Goal: Task Accomplishment & Management: Complete application form

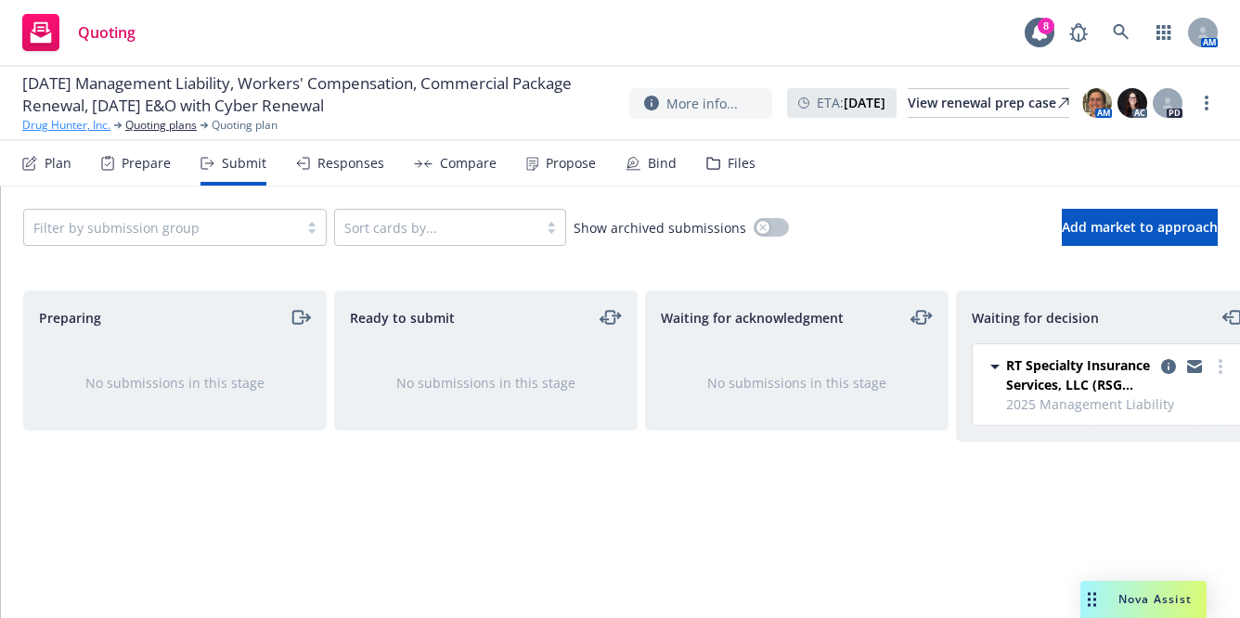
click at [67, 134] on link "Drug Hunter, Inc." at bounding box center [66, 125] width 88 height 17
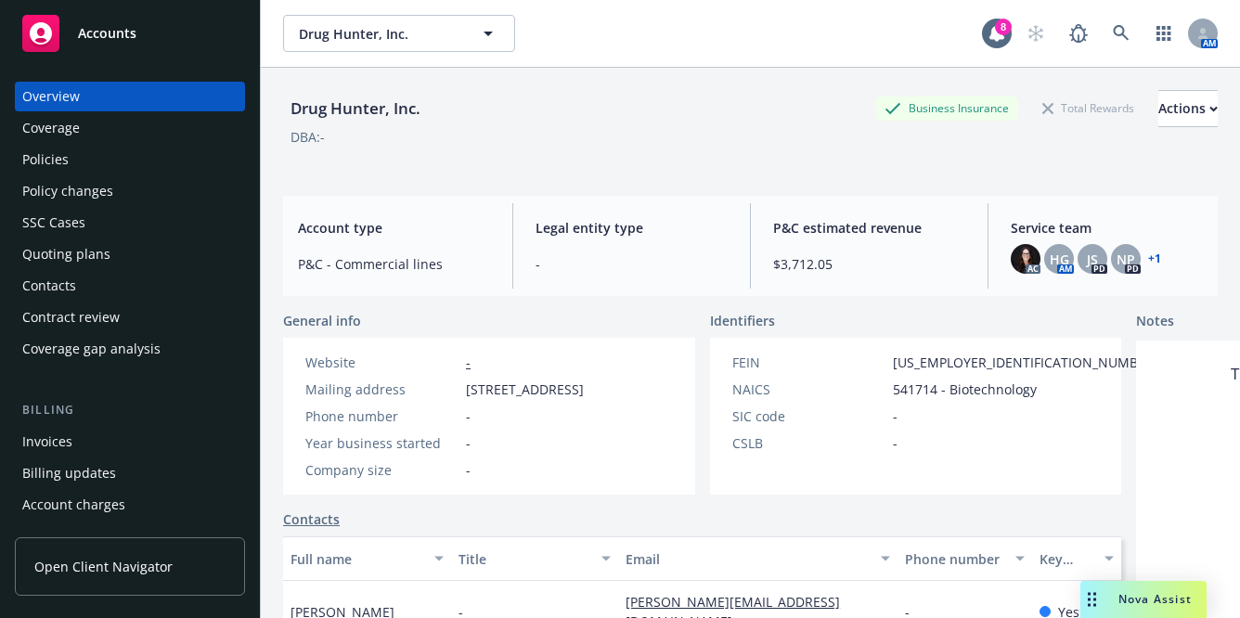
scroll to position [134, 0]
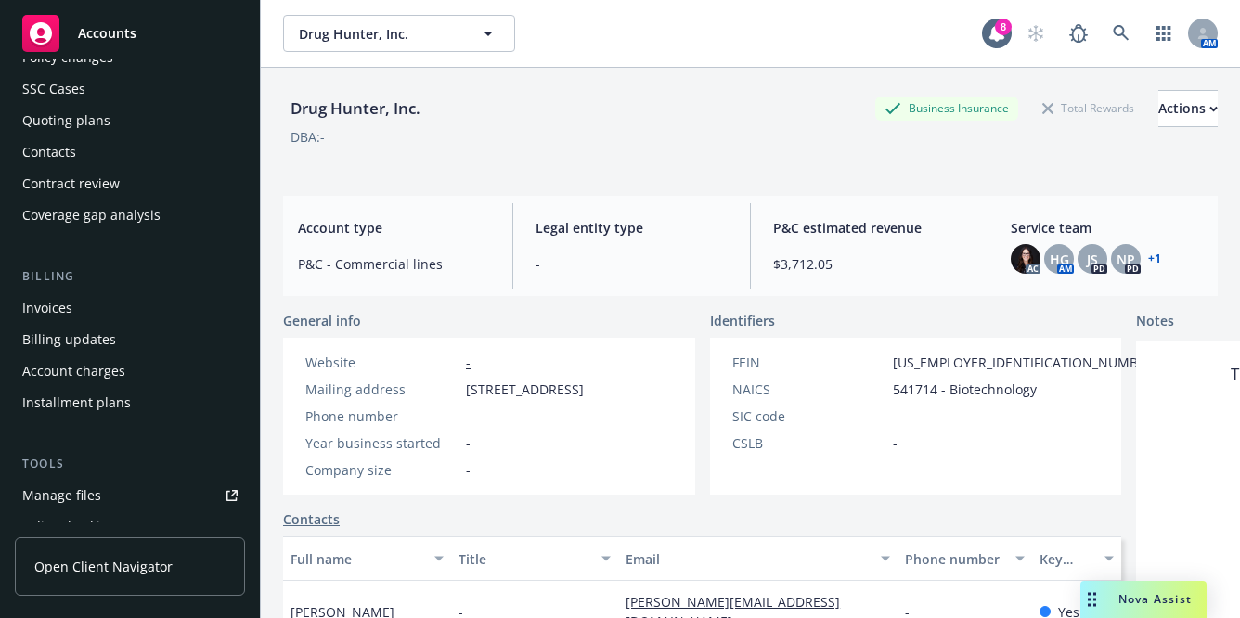
click at [110, 317] on div "Invoices" at bounding box center [129, 308] width 215 height 30
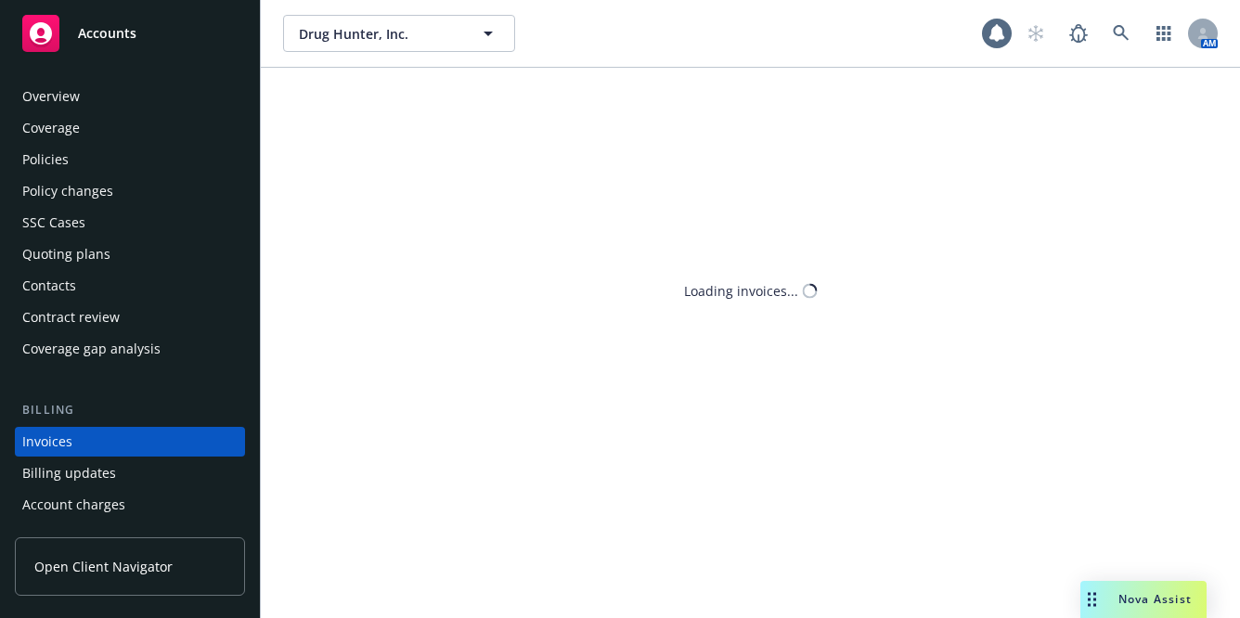
scroll to position [103, 0]
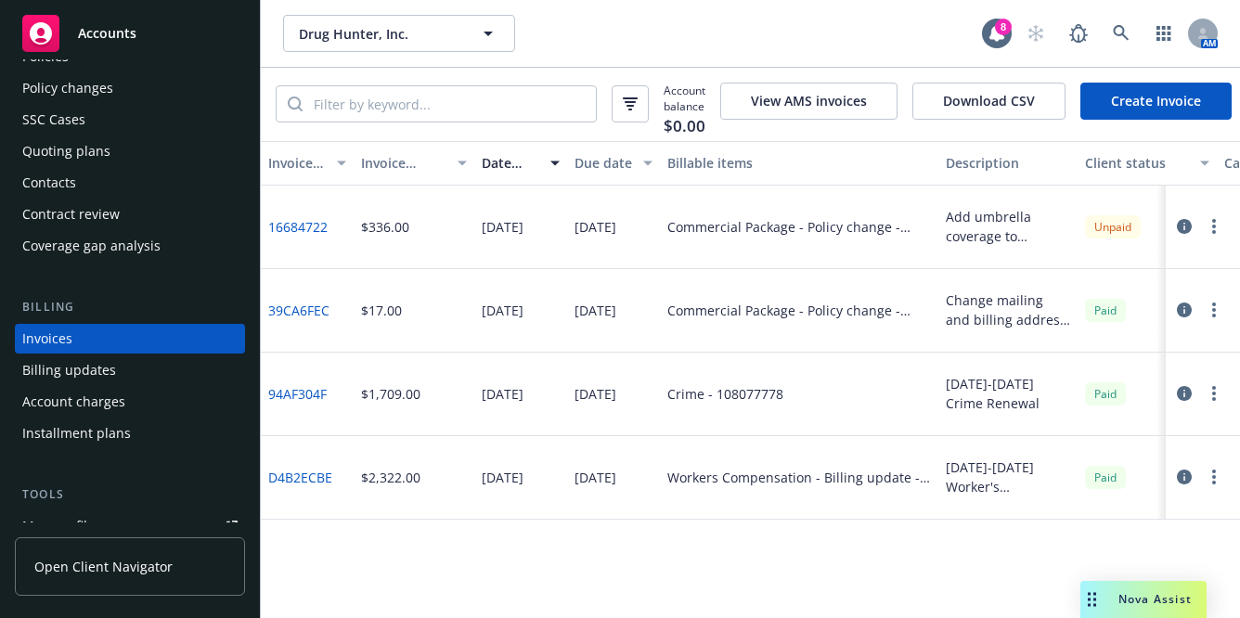
click at [1154, 97] on link "Create Invoice" at bounding box center [1155, 101] width 151 height 37
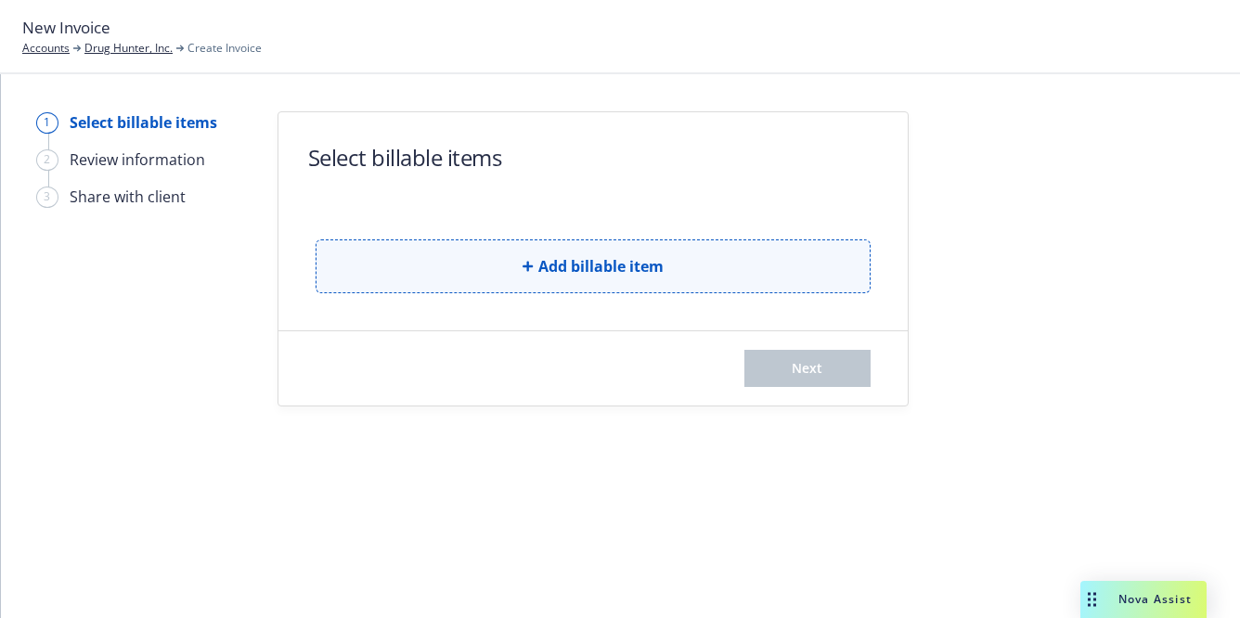
click at [535, 266] on button "Add billable item" at bounding box center [593, 266] width 555 height 54
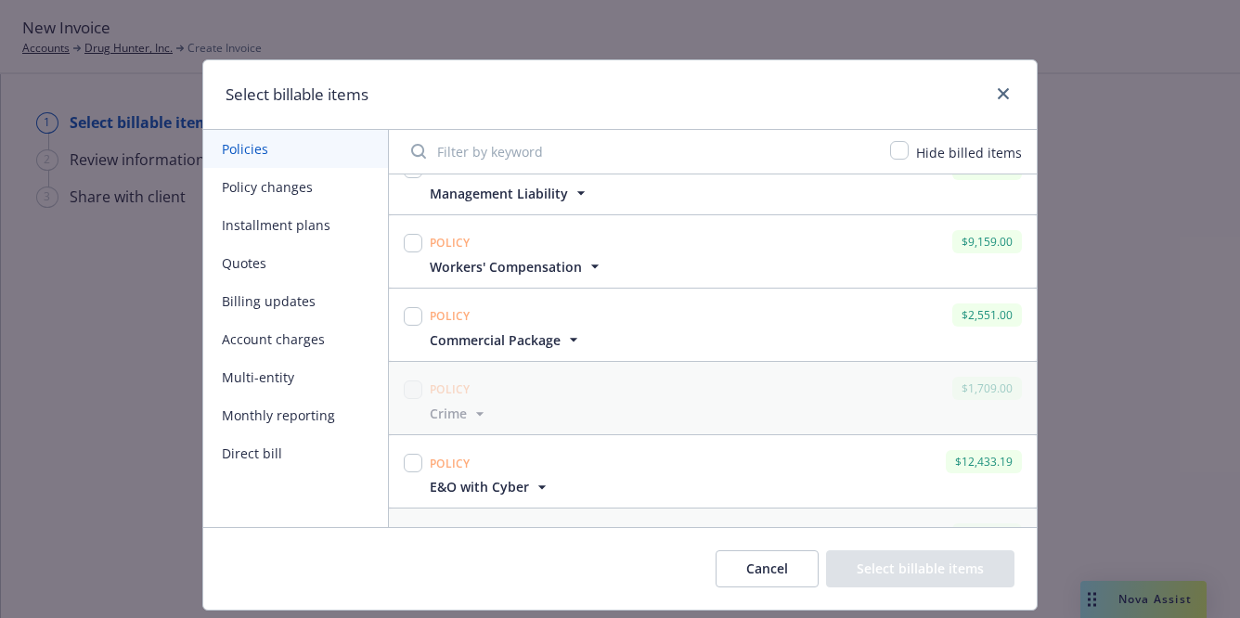
scroll to position [28, 0]
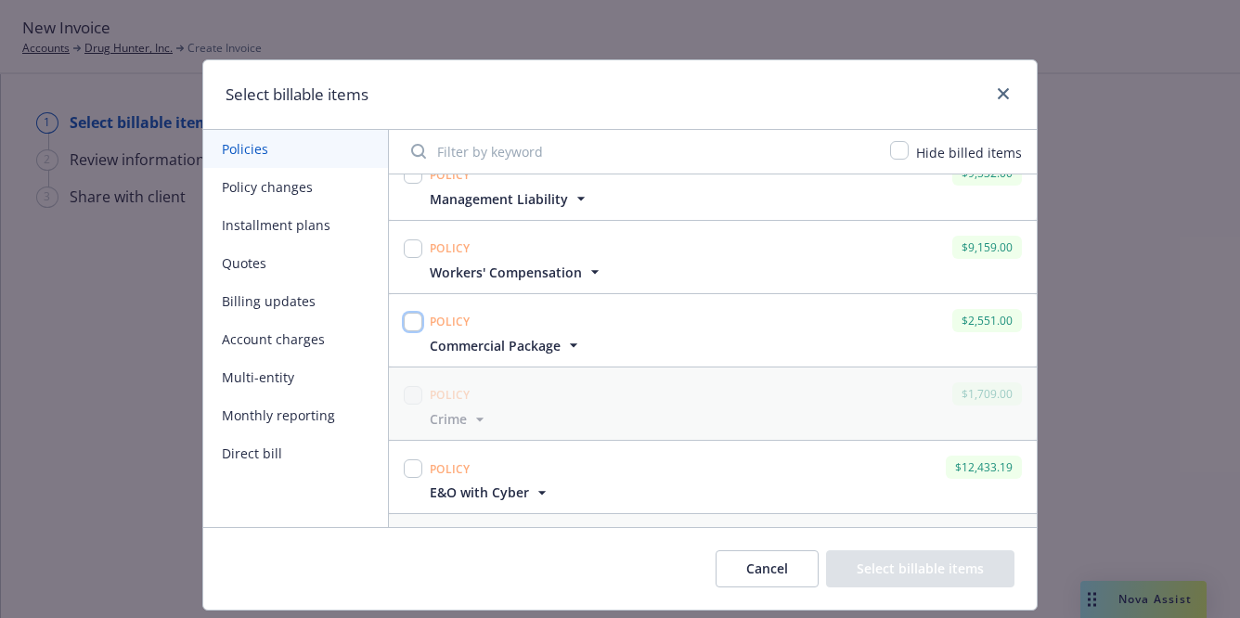
click at [408, 316] on input "checkbox" at bounding box center [413, 322] width 19 height 19
checkbox input "true"
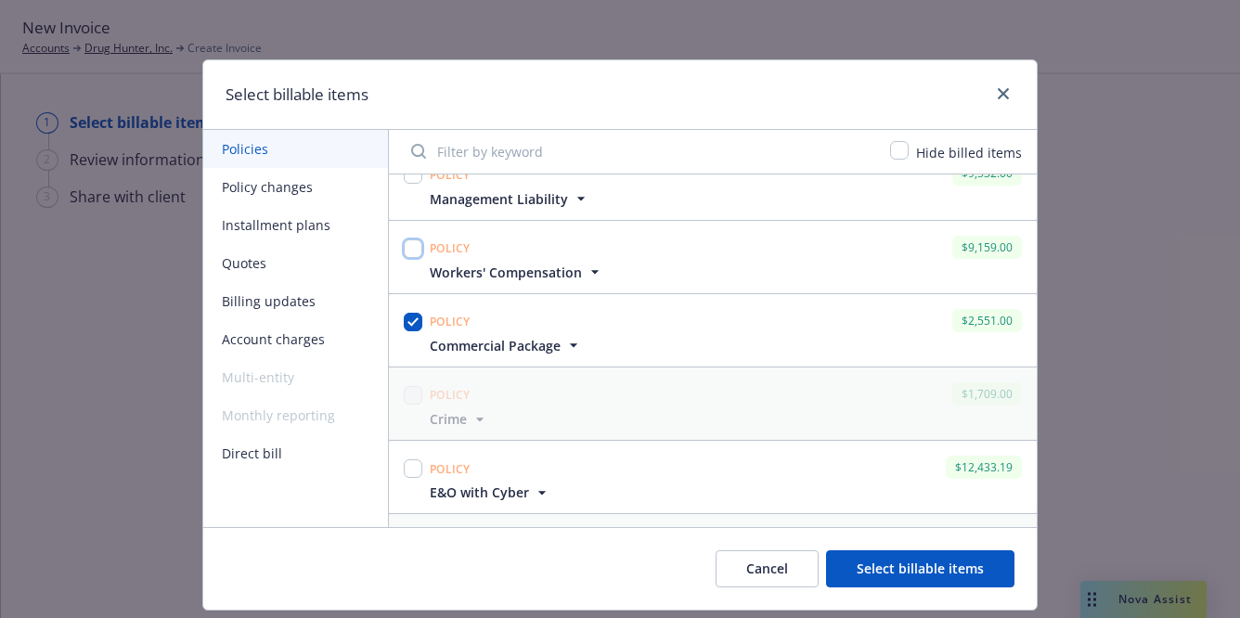
click at [406, 252] on input "checkbox" at bounding box center [413, 248] width 19 height 19
checkbox input "true"
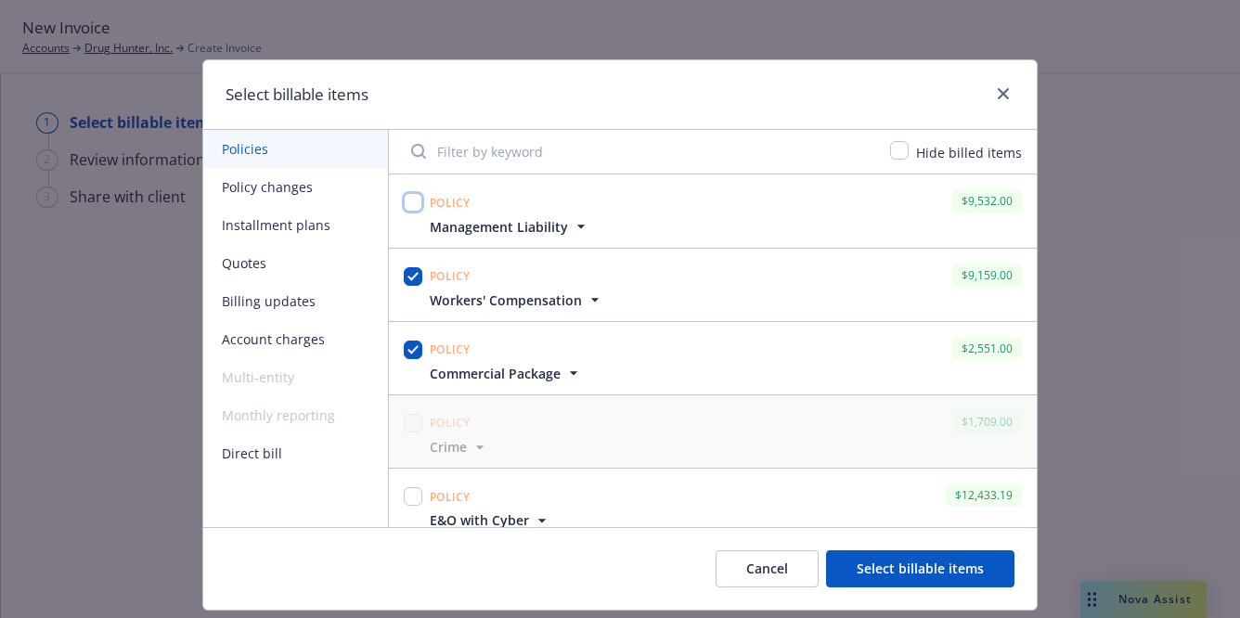
click at [405, 204] on input "checkbox" at bounding box center [413, 202] width 19 height 19
checkbox input "true"
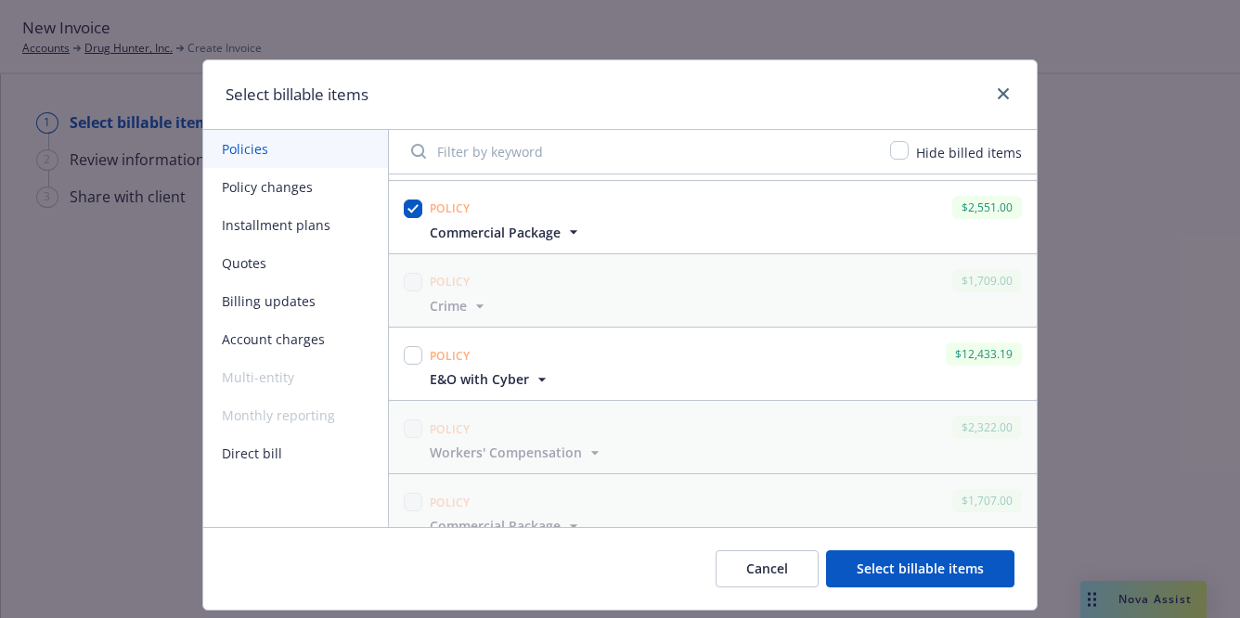
click at [533, 381] on icon "button" at bounding box center [542, 379] width 19 height 19
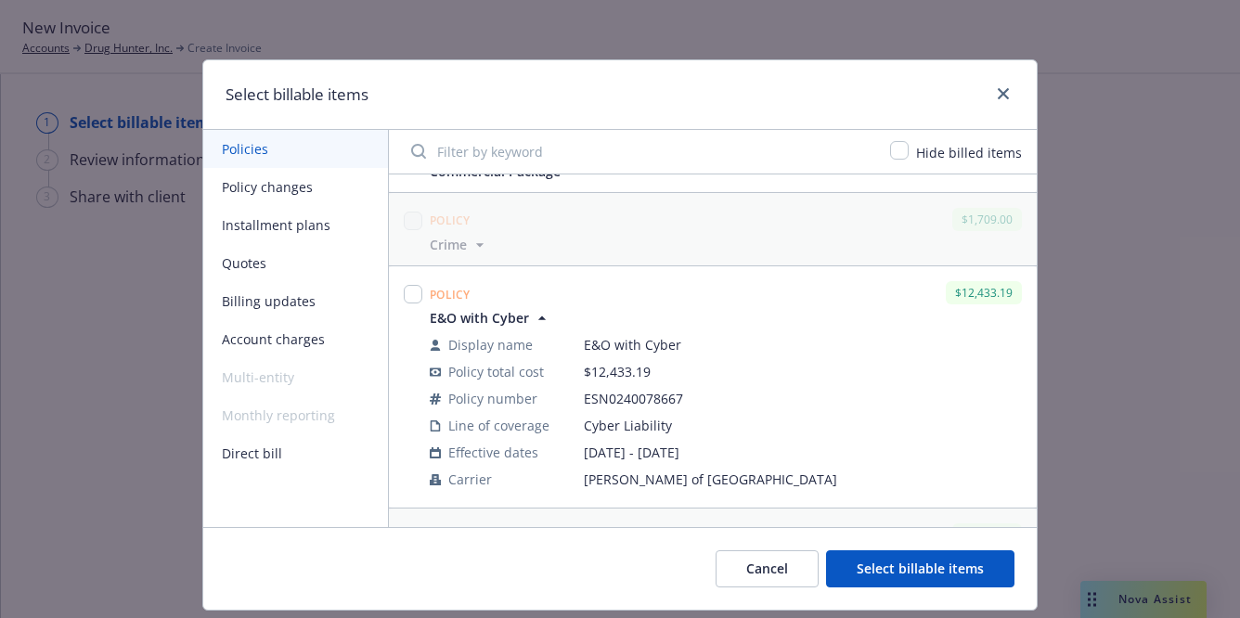
scroll to position [203, 0]
click at [887, 567] on button "Select billable items" at bounding box center [920, 568] width 188 height 37
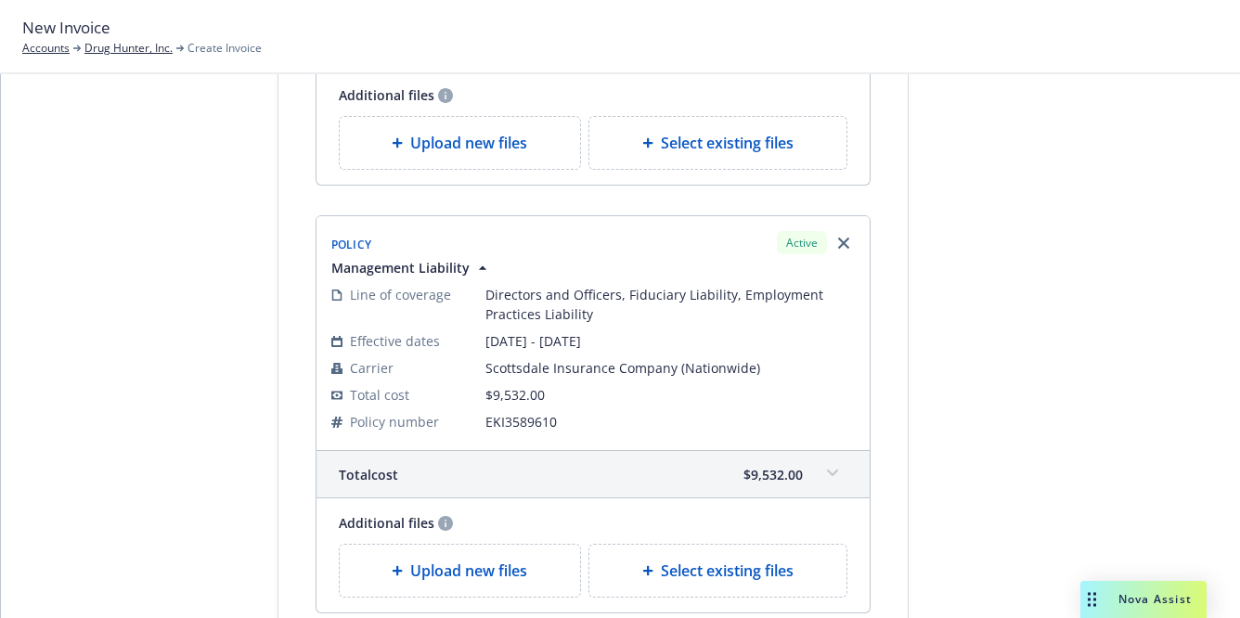
scroll to position [1056, 0]
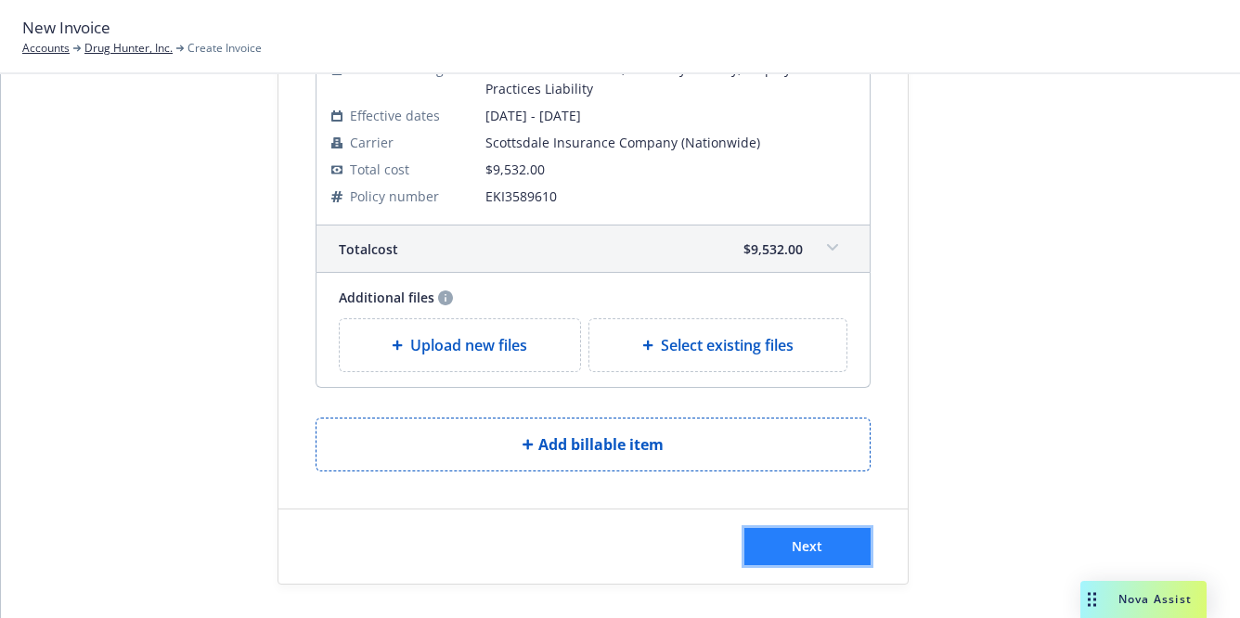
click at [774, 539] on button "Next" at bounding box center [807, 546] width 126 height 37
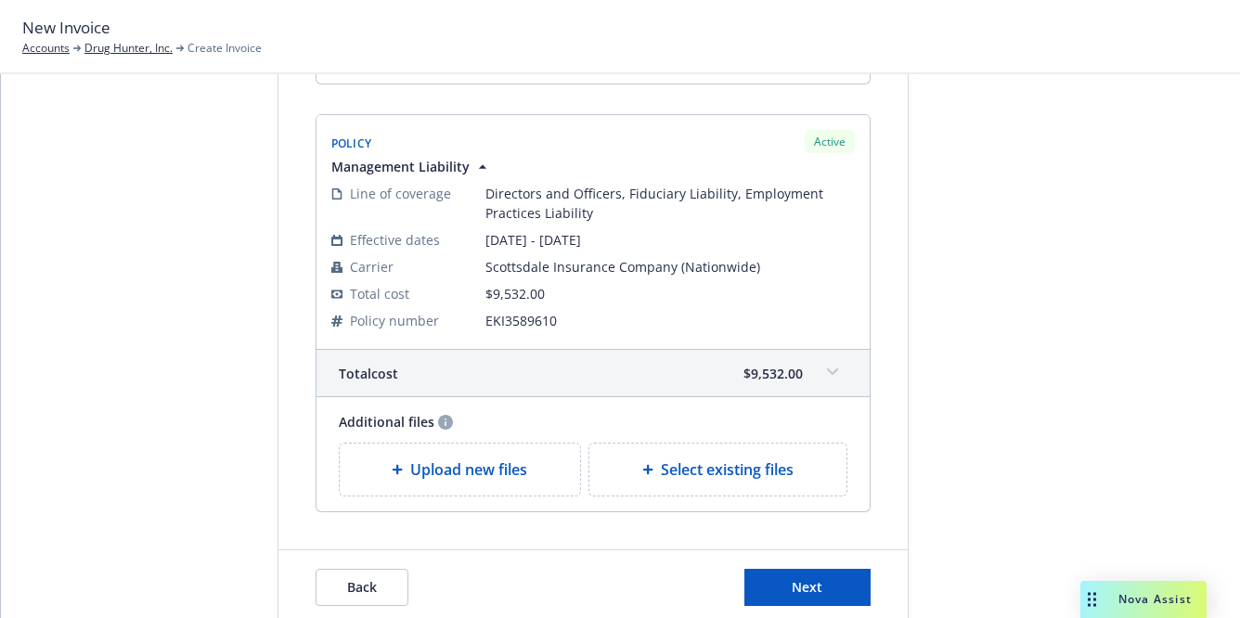
scroll to position [1285, 0]
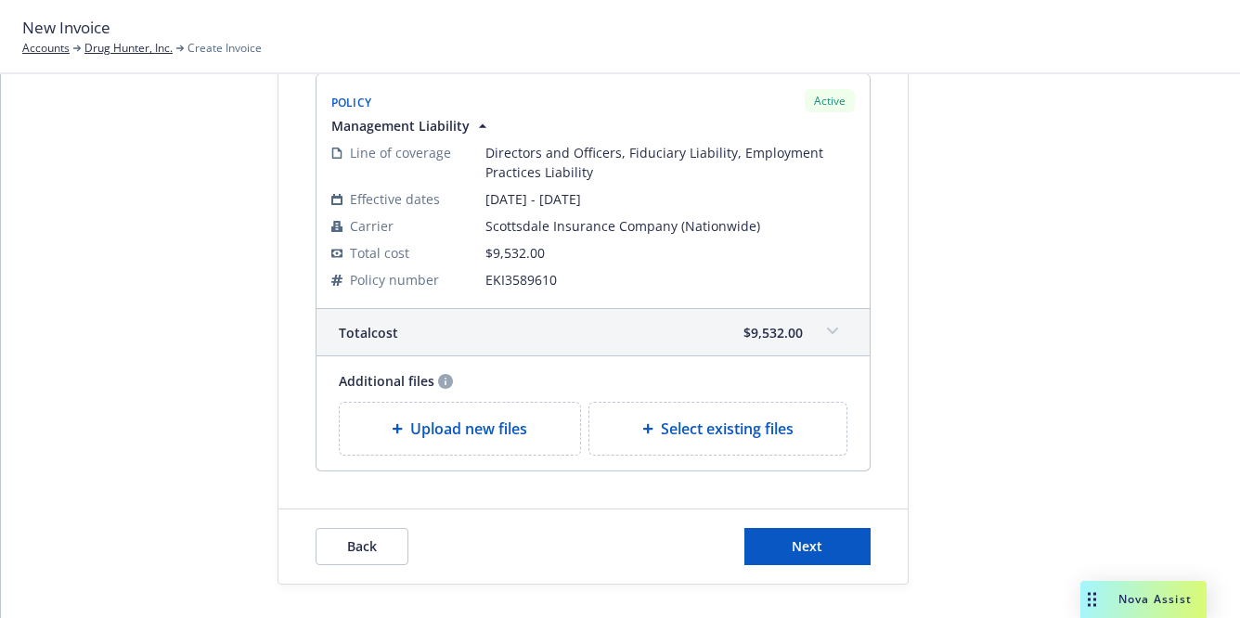
click at [827, 329] on icon at bounding box center [832, 331] width 11 height 7
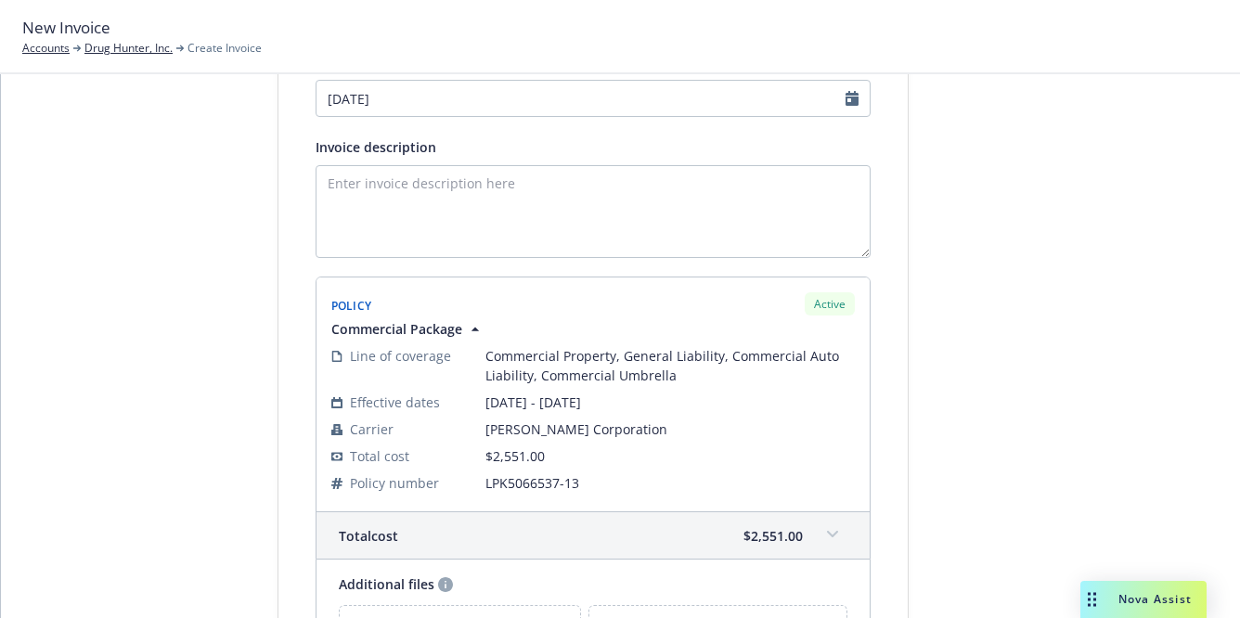
scroll to position [0, 0]
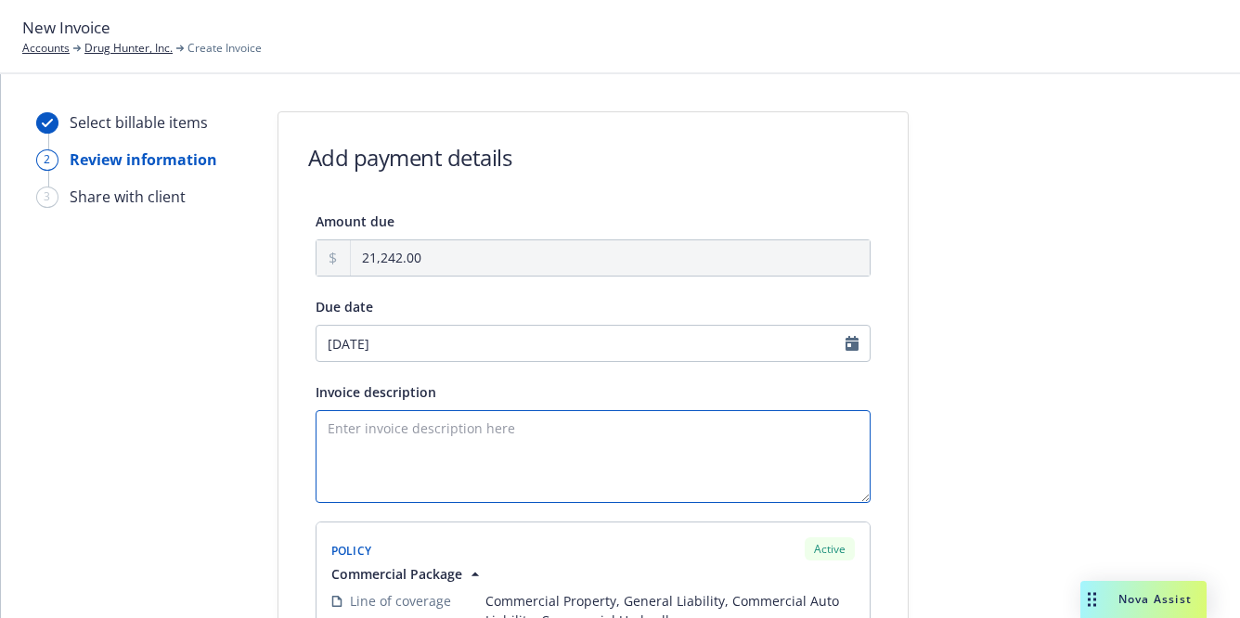
click at [596, 456] on textarea "Invoice description" at bounding box center [593, 456] width 555 height 93
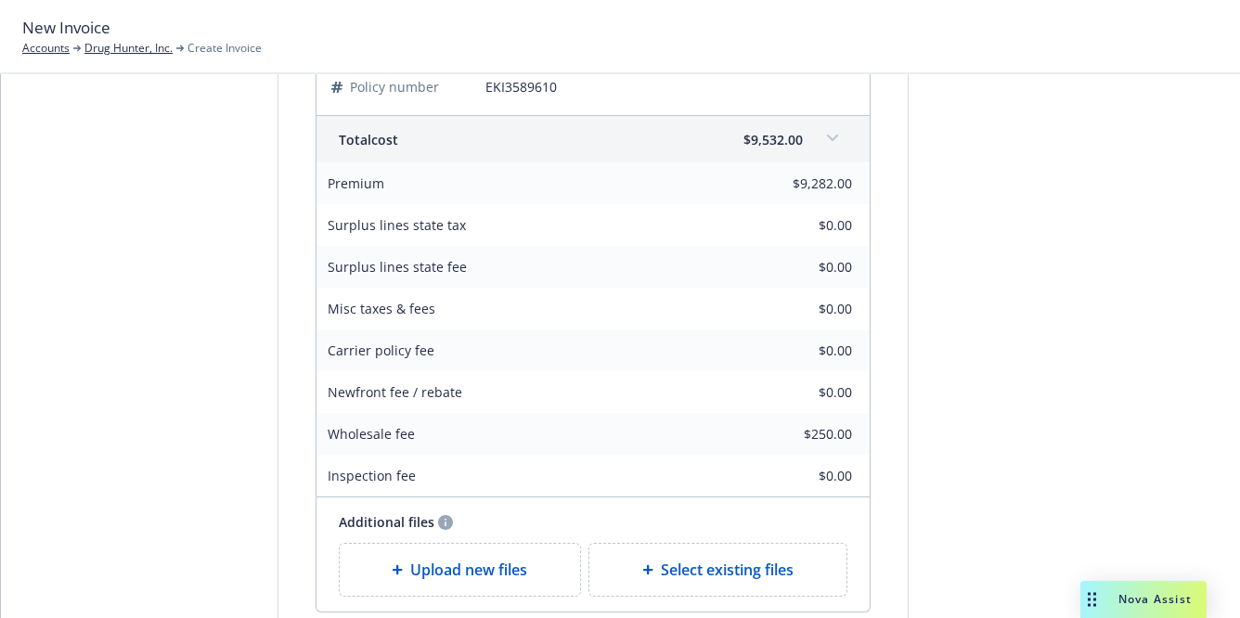
scroll to position [1619, 0]
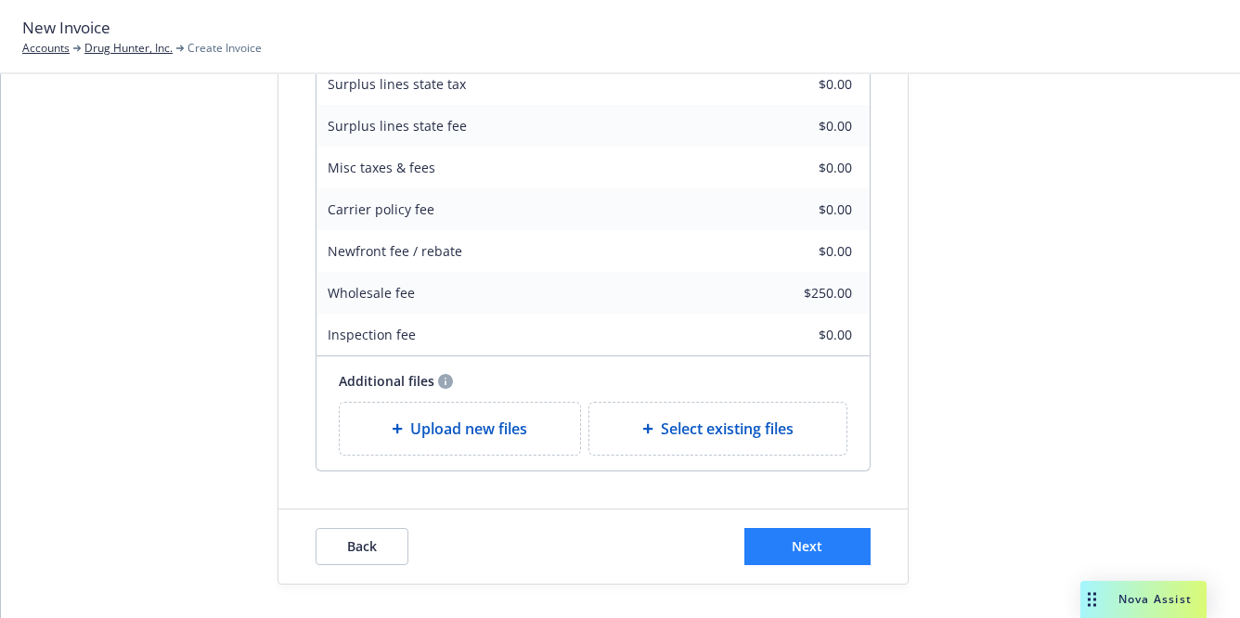
type textarea "2025-2026 Commercial Package, Workers Compensation and Management Liability Ren…"
click at [782, 534] on button "Next" at bounding box center [807, 546] width 126 height 37
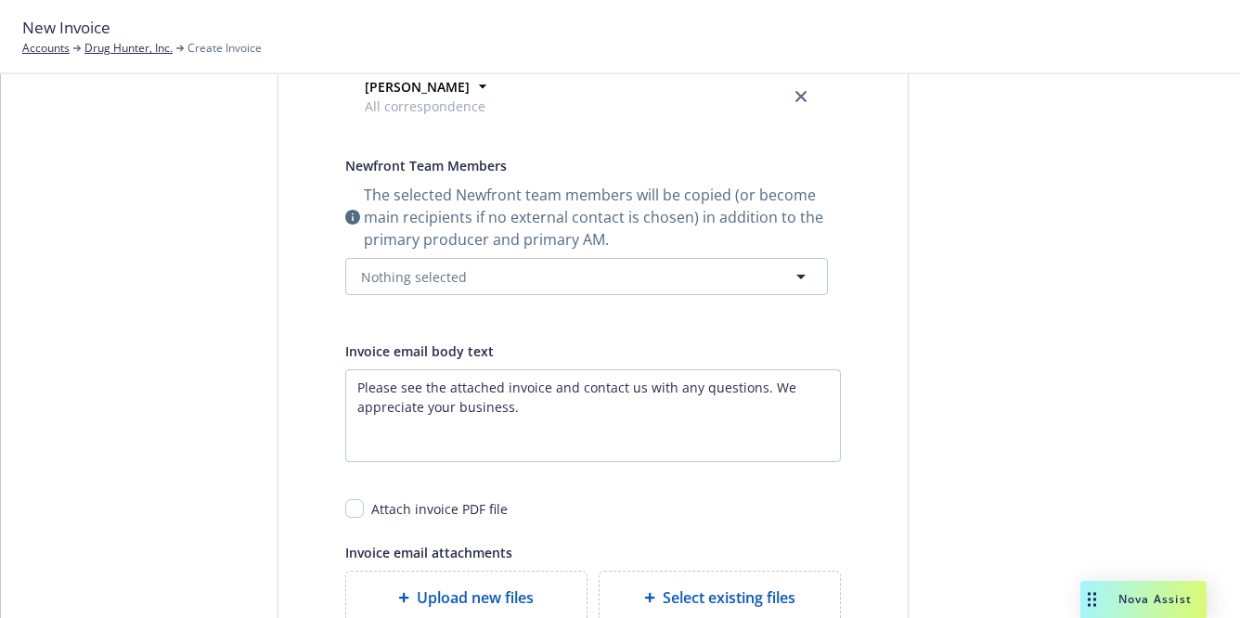
scroll to position [574, 0]
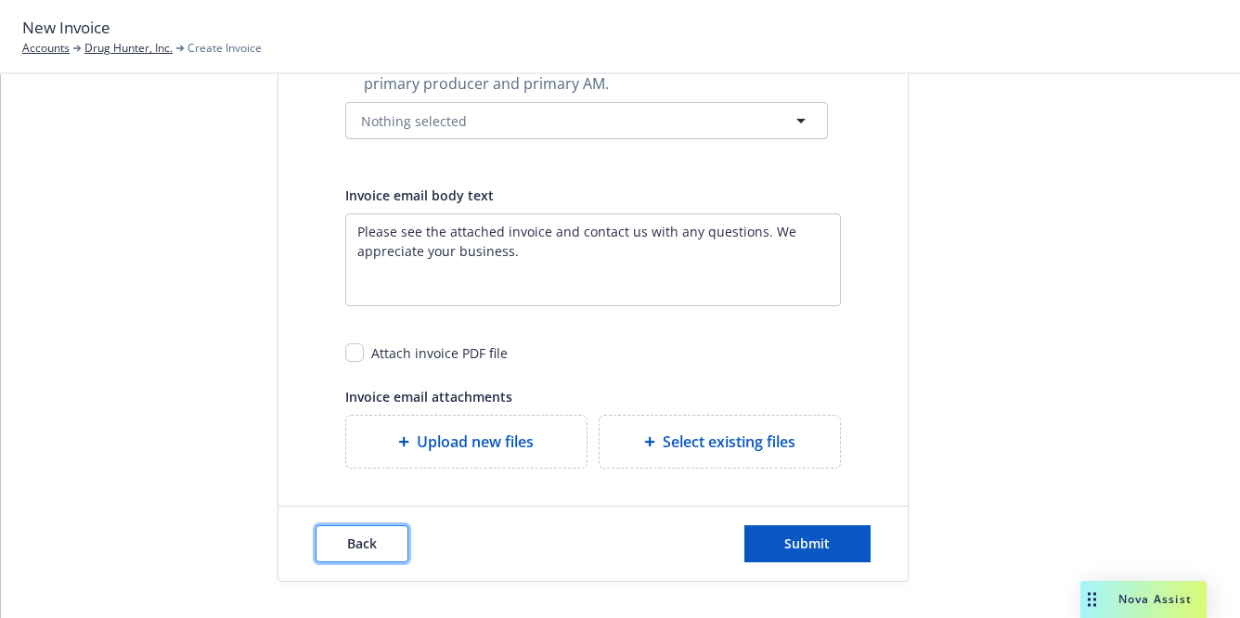
click at [347, 537] on span "Back" at bounding box center [362, 544] width 30 height 18
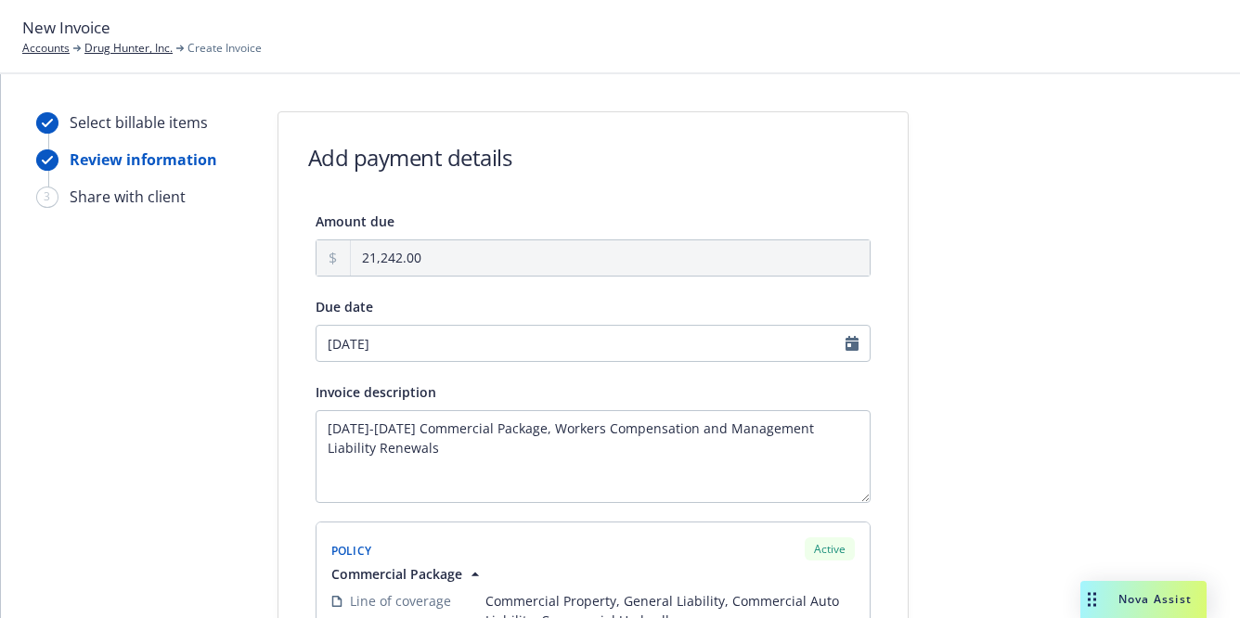
scroll to position [3, 0]
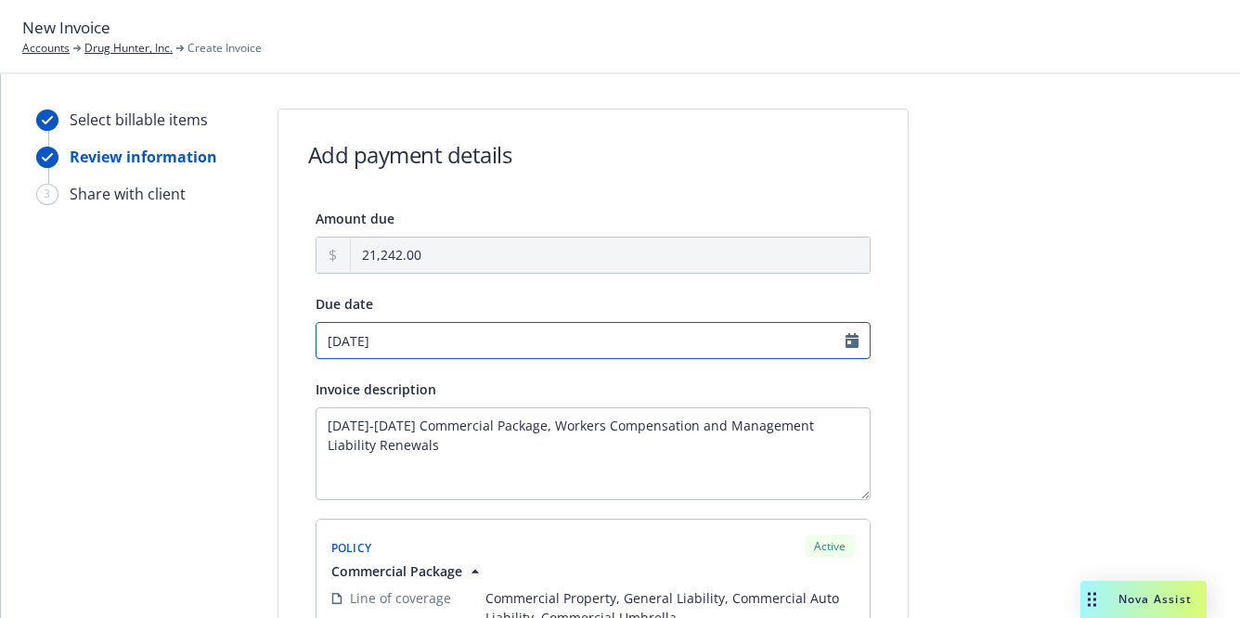
select select "October"
select select "2025"
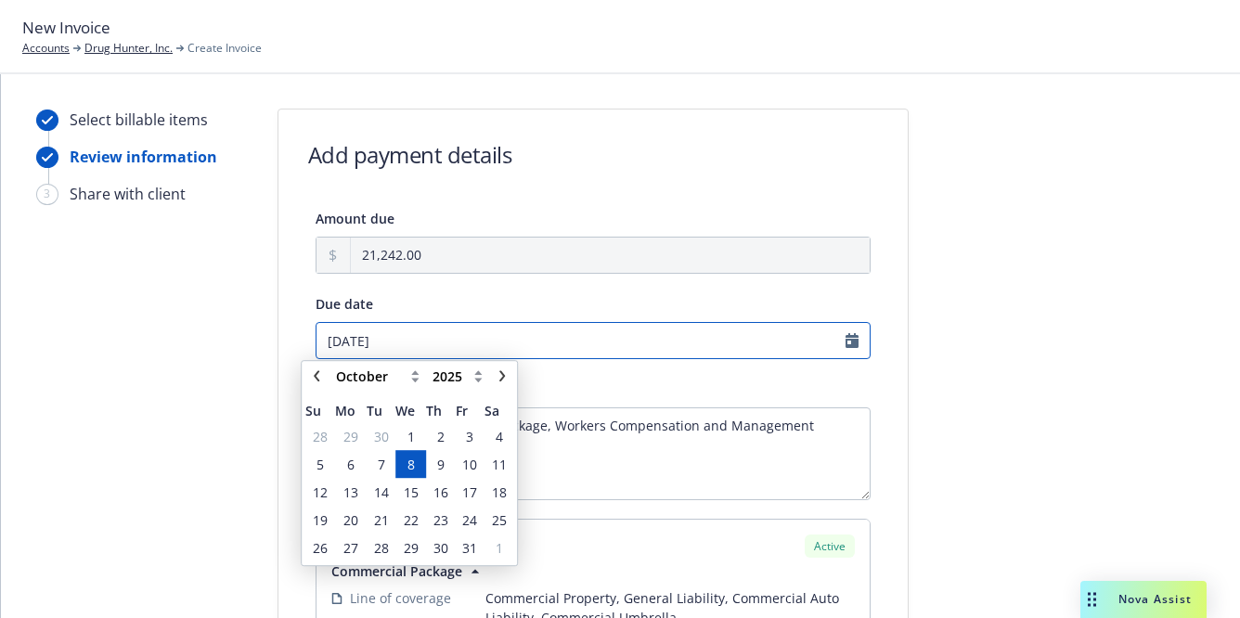
click at [345, 333] on input "10/08/2025" at bounding box center [593, 340] width 555 height 37
click at [315, 373] on icon "chevronLeft" at bounding box center [316, 377] width 11 height 11
select select "September"
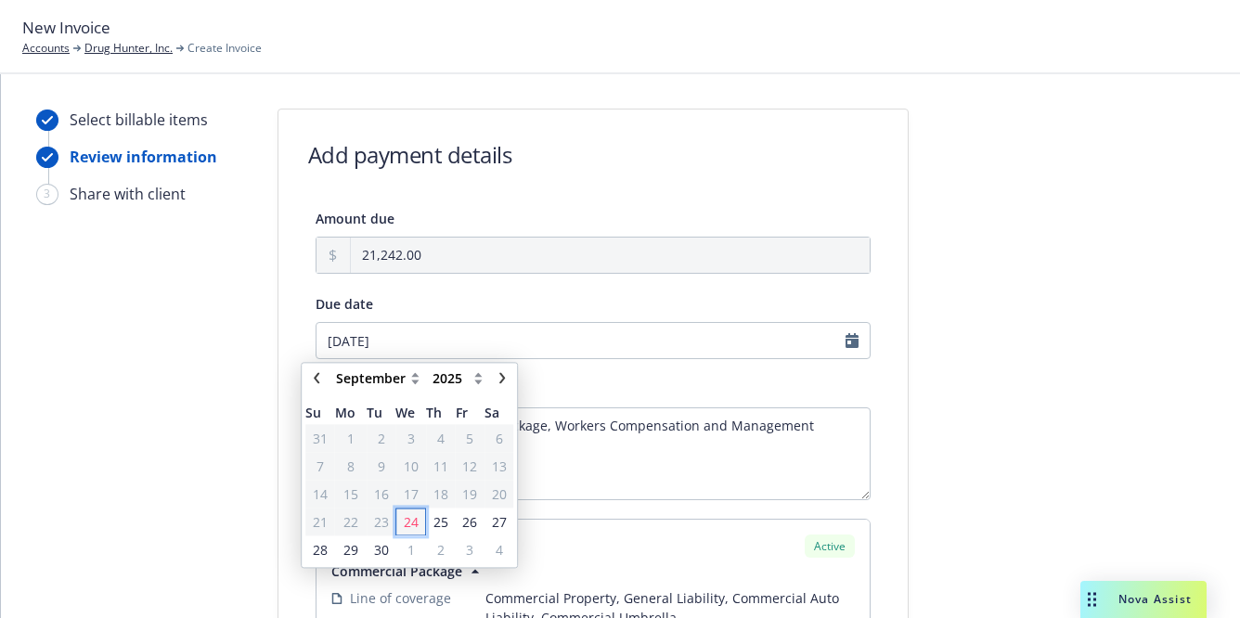
click at [413, 524] on span "24" at bounding box center [411, 521] width 15 height 19
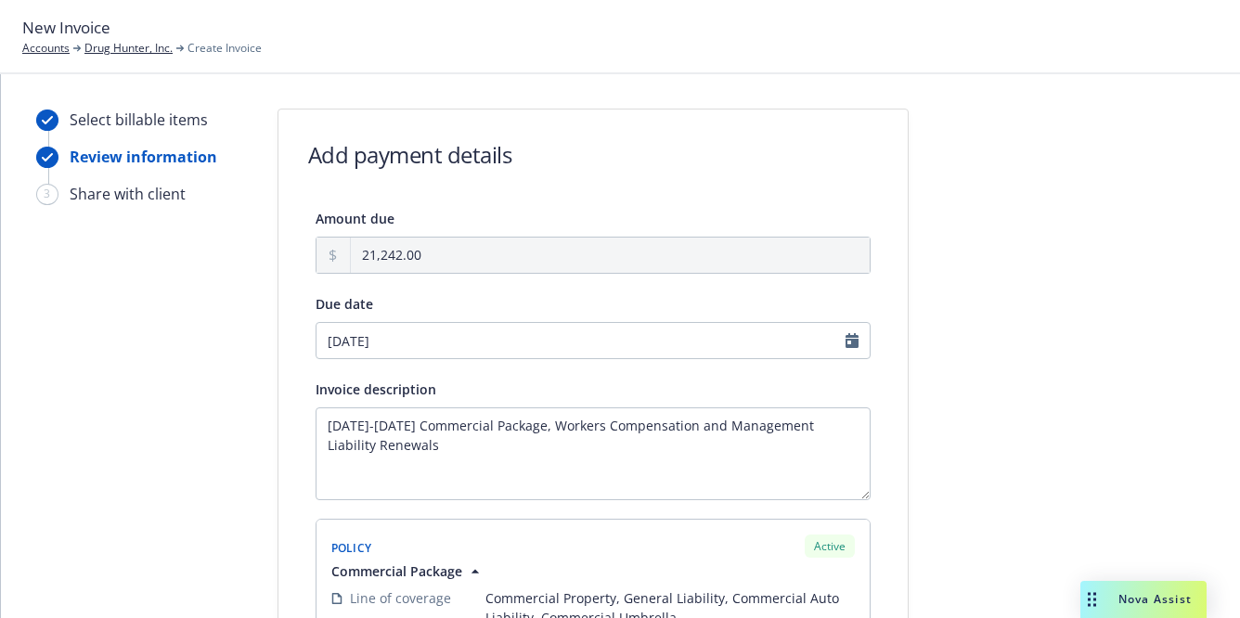
type input "09/24/2025"
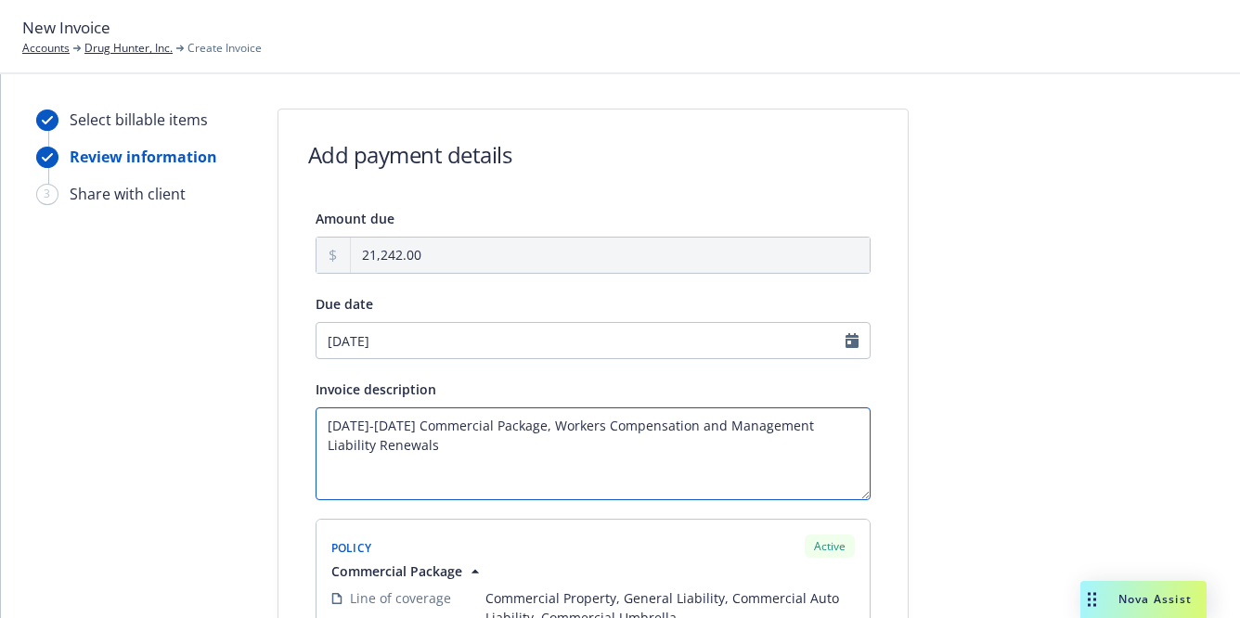
click at [692, 446] on textarea "2025-2026 Commercial Package, Workers Compensation and Management Liability Ren…" at bounding box center [593, 453] width 555 height 93
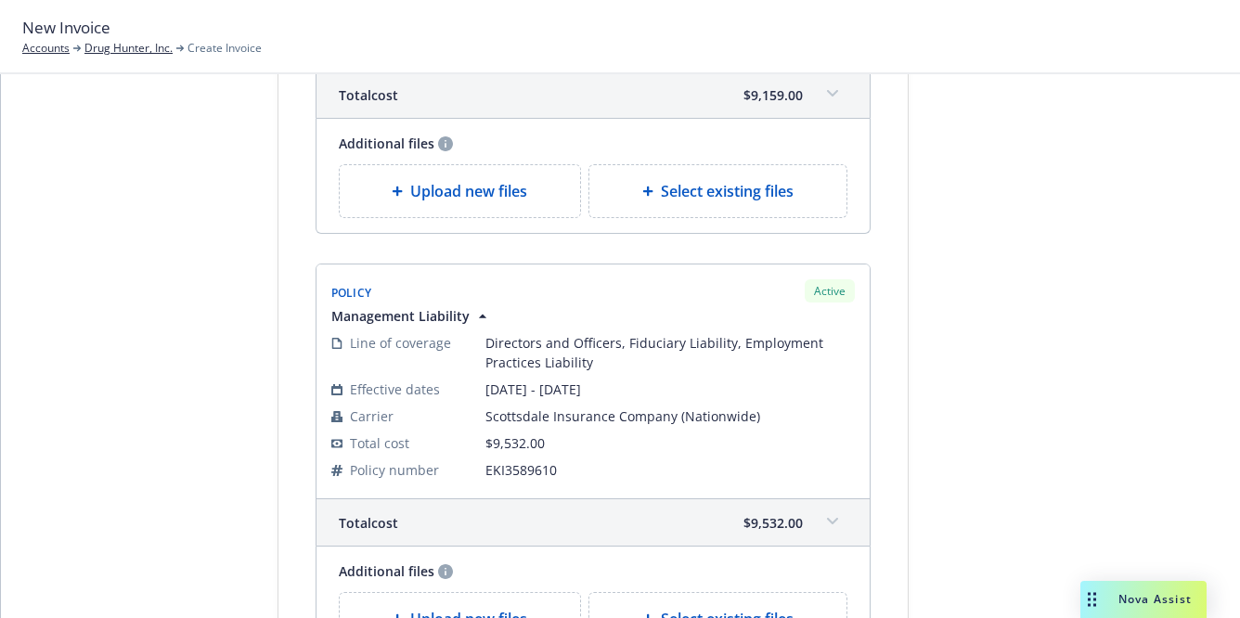
scroll to position [1285, 0]
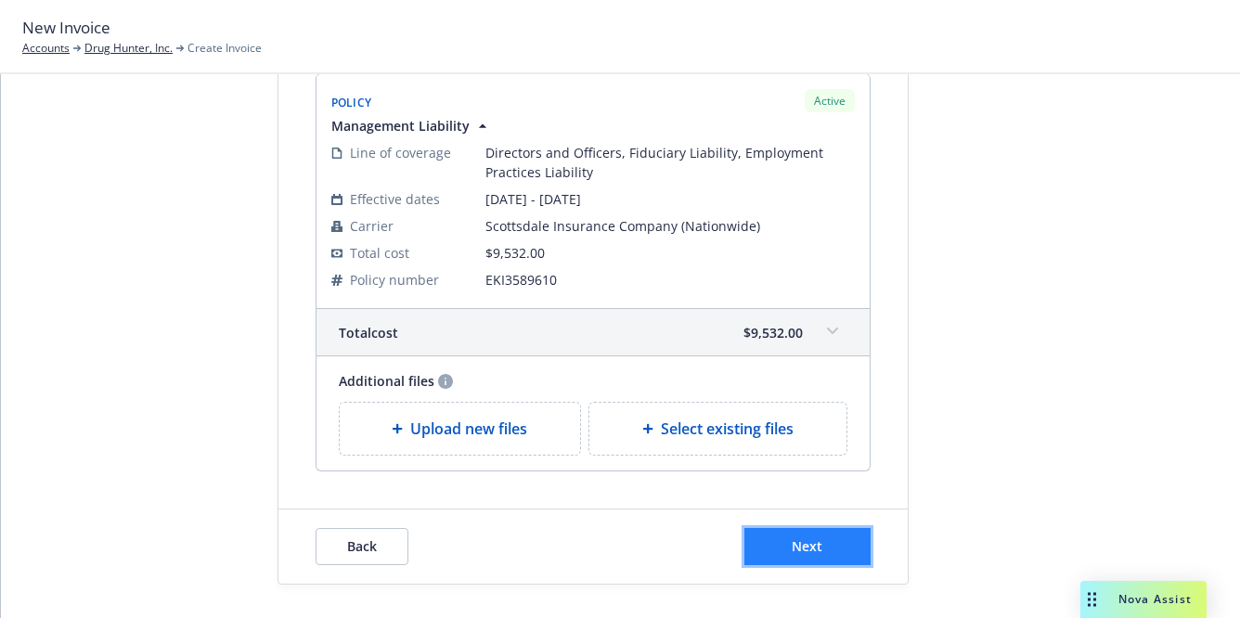
click at [761, 528] on button "Next" at bounding box center [807, 546] width 126 height 37
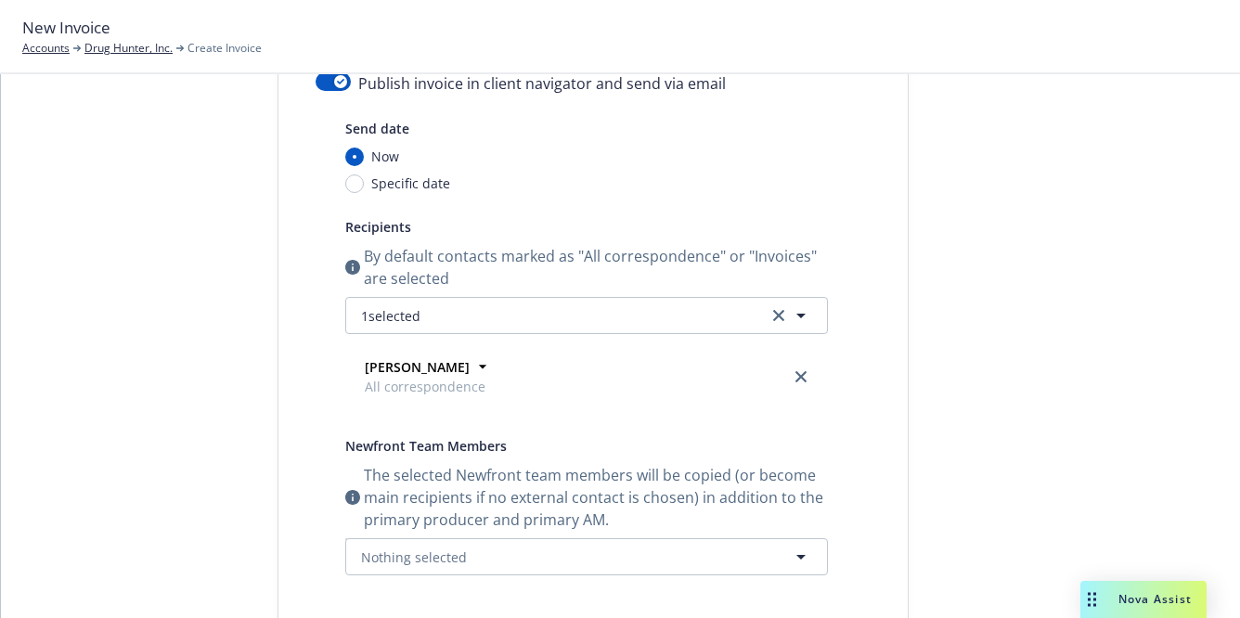
scroll to position [0, 0]
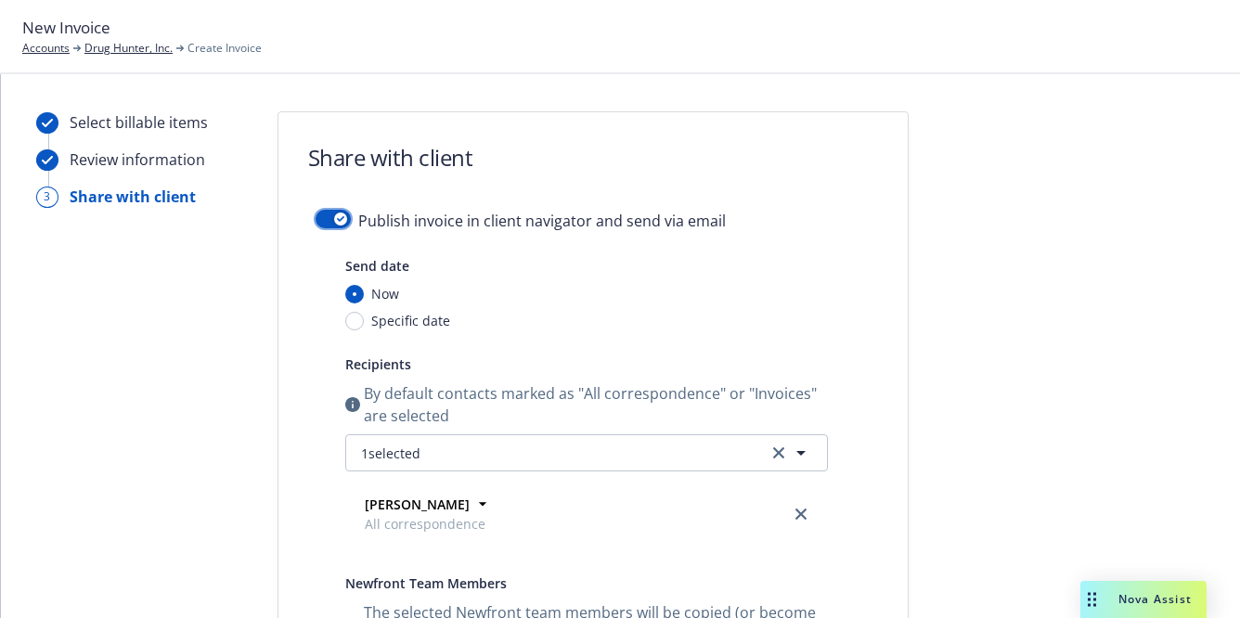
click at [323, 214] on button "button" at bounding box center [333, 219] width 35 height 19
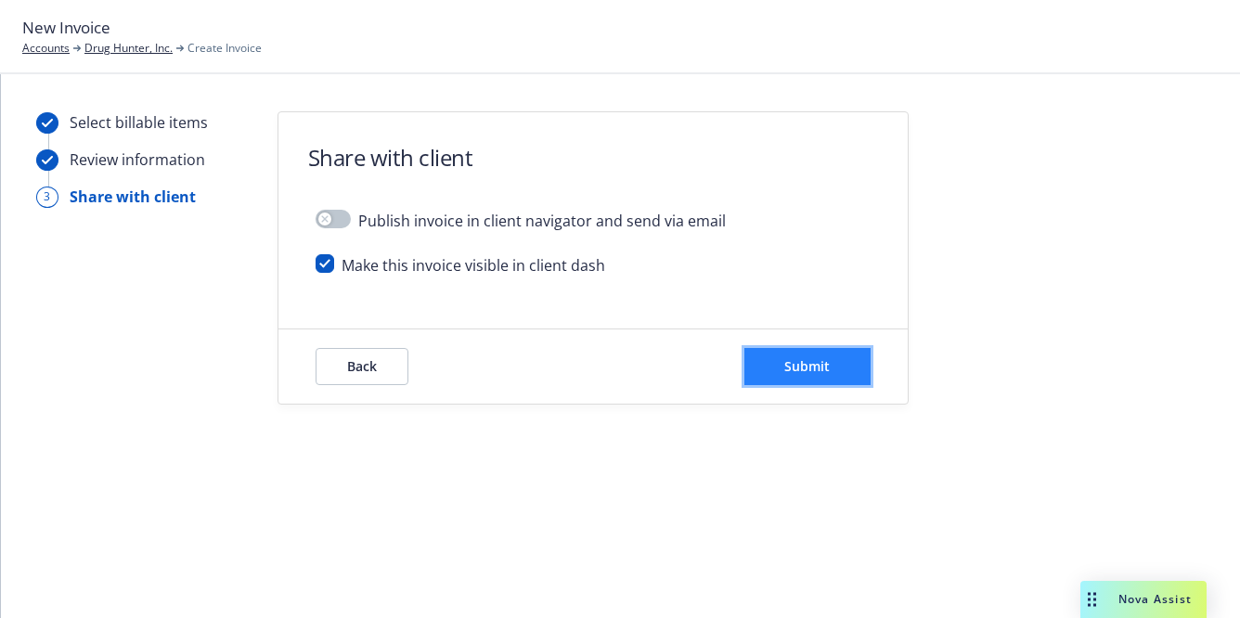
click at [815, 359] on span "Submit" at bounding box center [806, 366] width 45 height 18
